Goal: Information Seeking & Learning: Learn about a topic

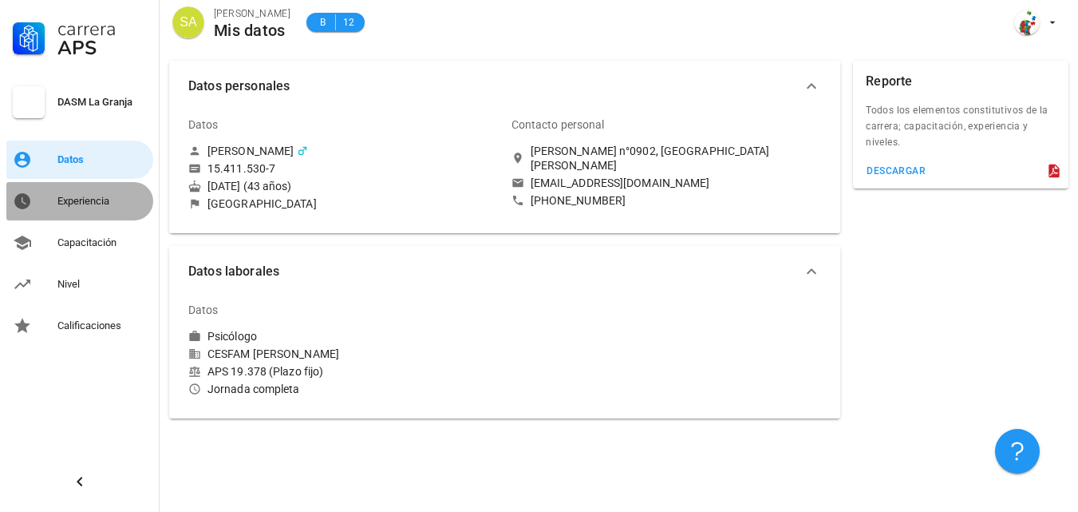
click at [101, 207] on div "Experiencia" at bounding box center [101, 201] width 89 height 13
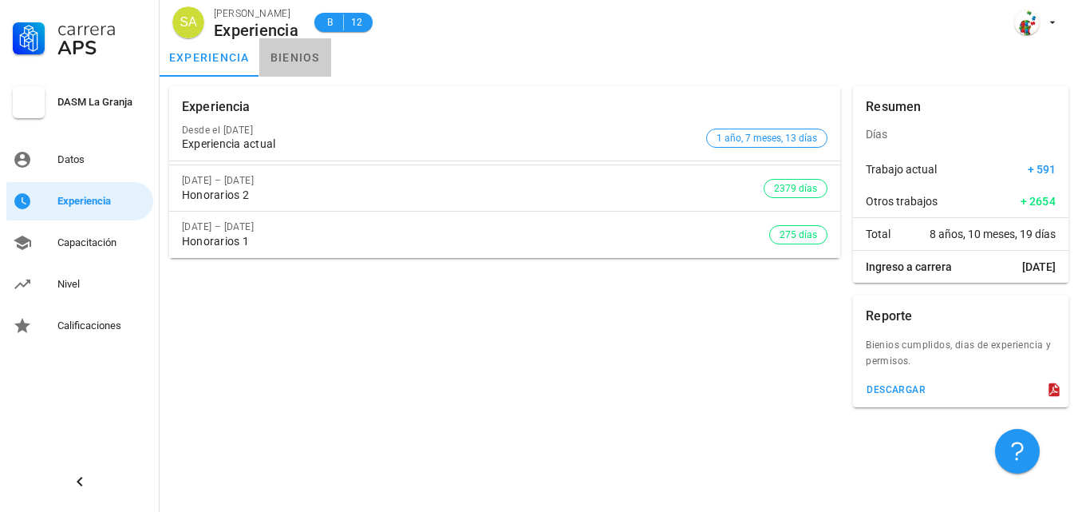
click at [307, 59] on link "bienios" at bounding box center [295, 57] width 72 height 38
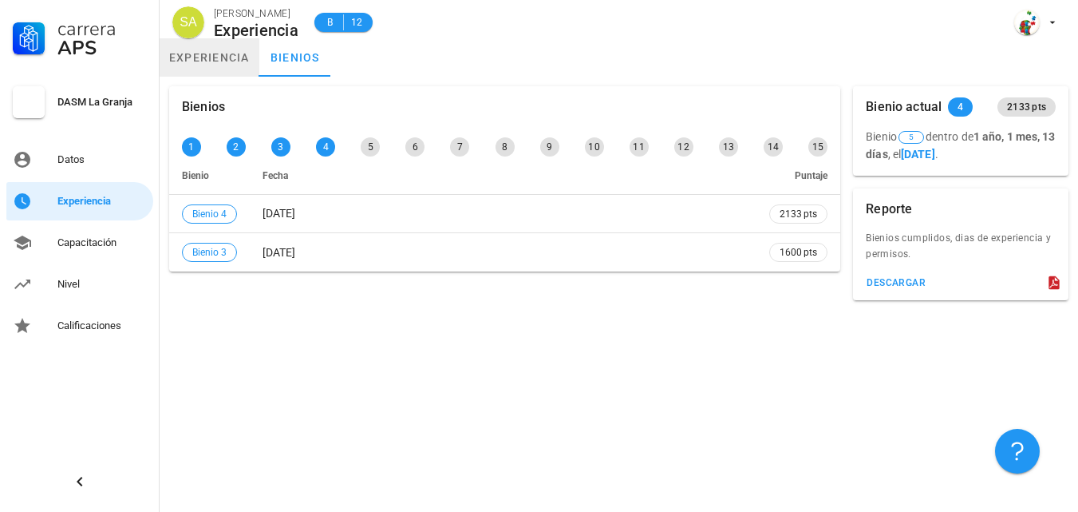
click at [234, 63] on link "experiencia" at bounding box center [210, 57] width 100 height 38
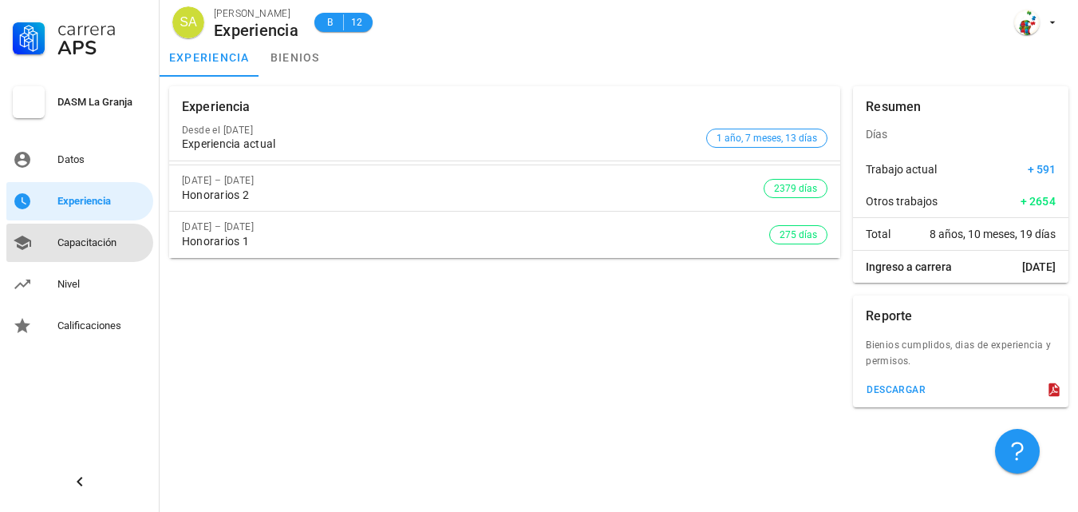
click at [85, 239] on div "Capacitación" at bounding box center [101, 242] width 89 height 13
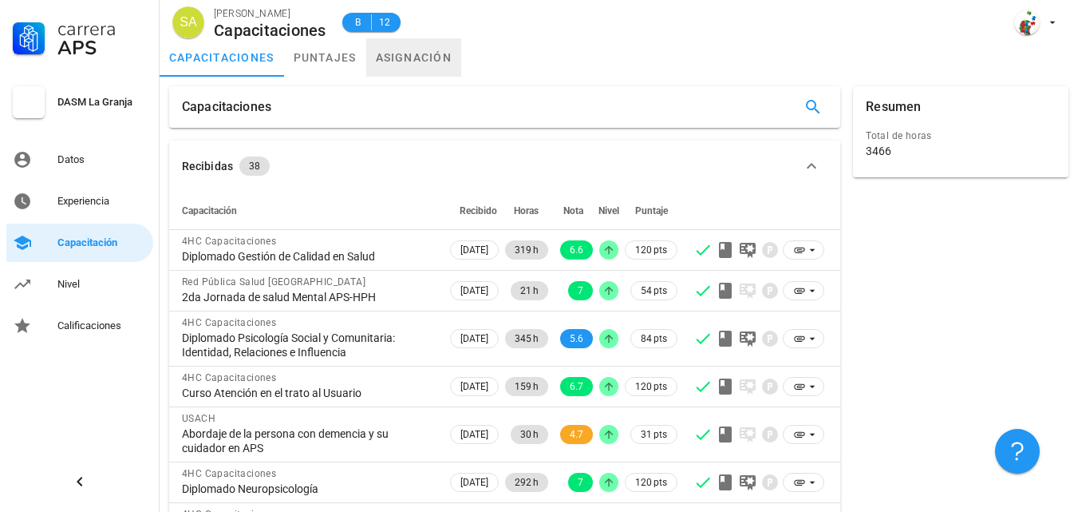
click at [417, 57] on link "asignación" at bounding box center [414, 57] width 96 height 38
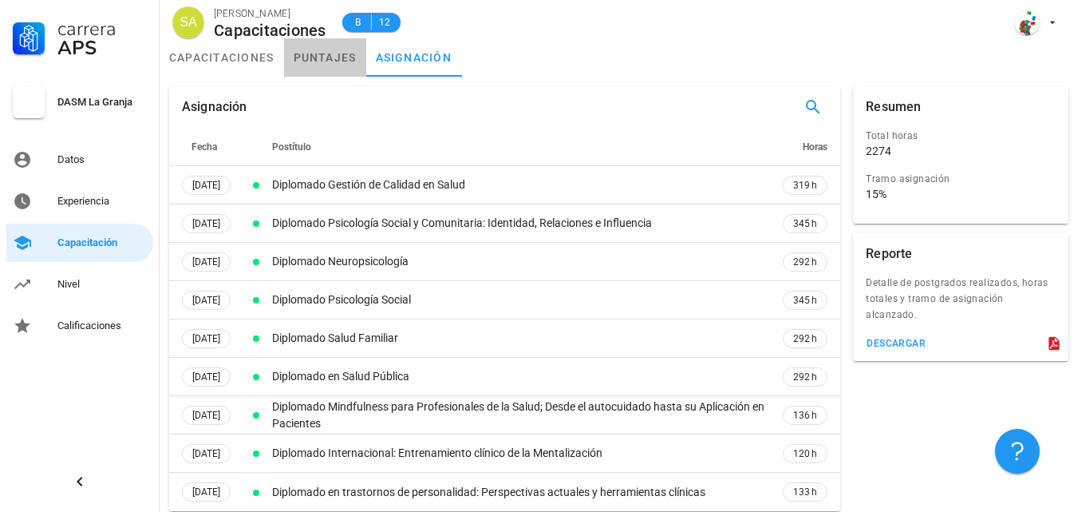
click at [345, 64] on link "puntajes" at bounding box center [325, 57] width 82 height 38
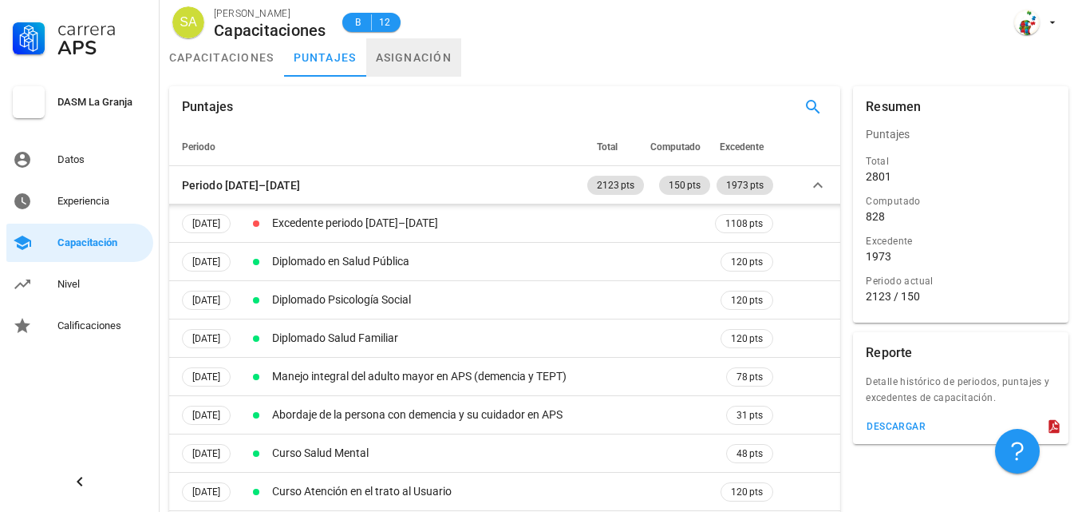
click at [405, 65] on link "asignación" at bounding box center [414, 57] width 96 height 38
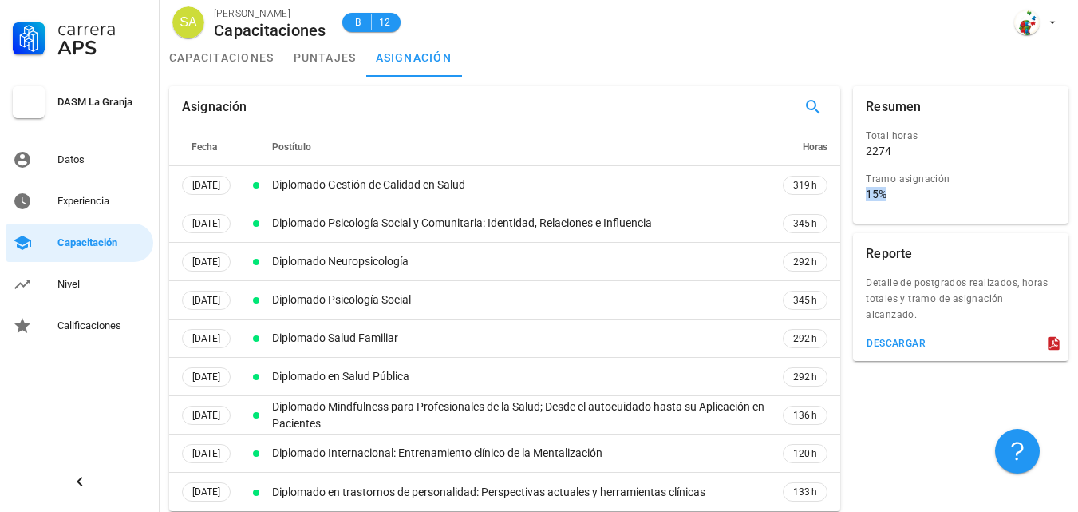
drag, startPoint x: 887, startPoint y: 192, endPoint x: 869, endPoint y: 192, distance: 17.6
click at [869, 192] on div "15%" at bounding box center [876, 194] width 21 height 14
click at [315, 59] on link "puntajes" at bounding box center [325, 57] width 82 height 38
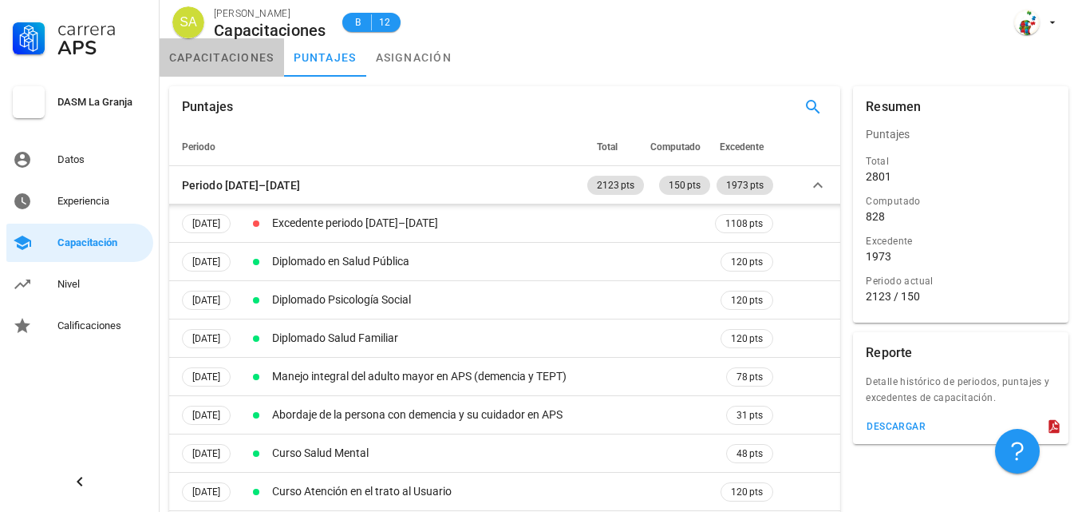
click at [238, 61] on link "capacitaciones" at bounding box center [222, 57] width 125 height 38
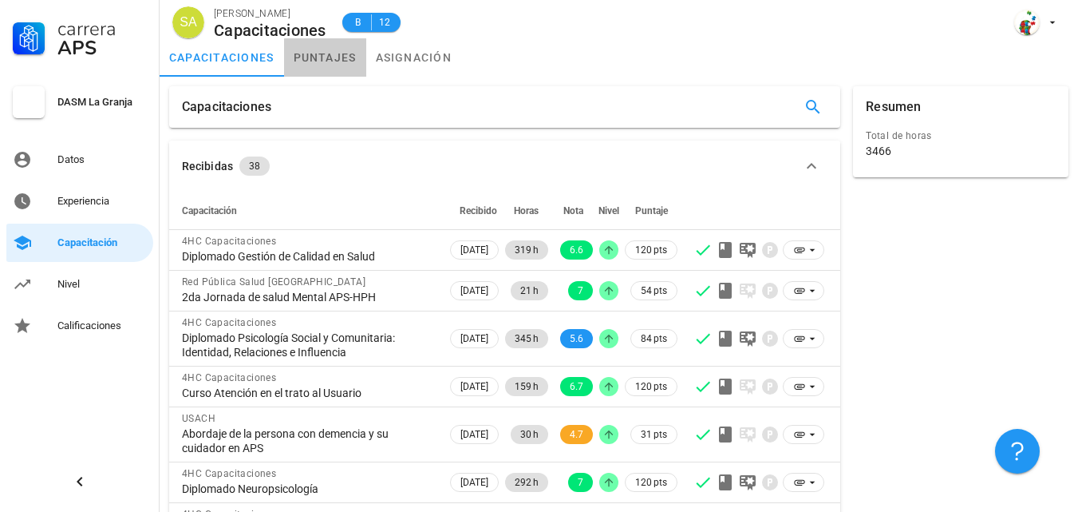
click at [334, 66] on link "puntajes" at bounding box center [325, 57] width 82 height 38
